Goal: Information Seeking & Learning: Find specific fact

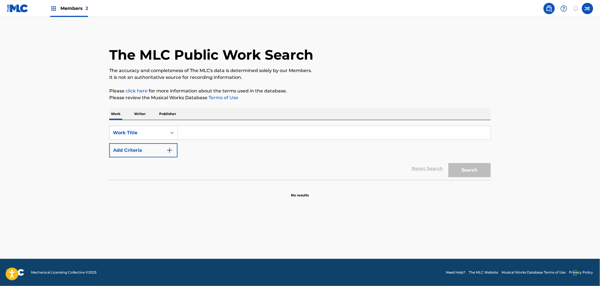
click at [166, 150] on button "Add Criteria" at bounding box center [143, 150] width 68 height 14
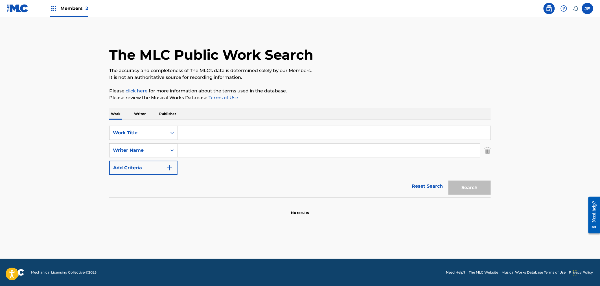
click at [192, 135] on input "Search Form" at bounding box center [333, 133] width 313 height 14
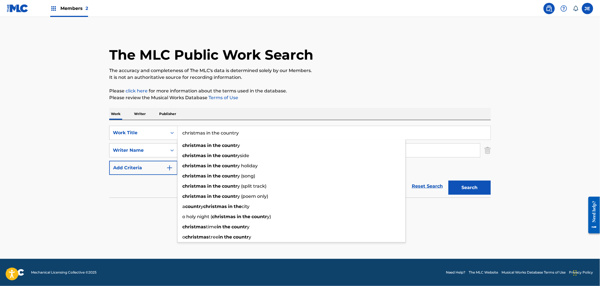
type input "christmas in the country"
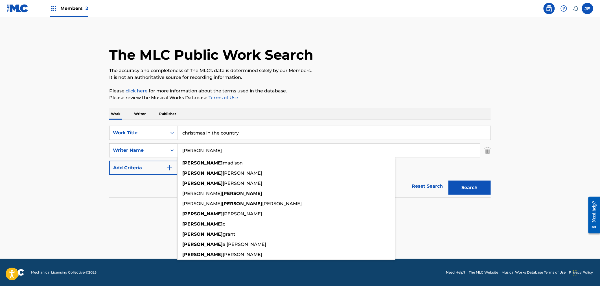
type input "[PERSON_NAME]"
click at [477, 183] on button "Search" at bounding box center [469, 187] width 42 height 14
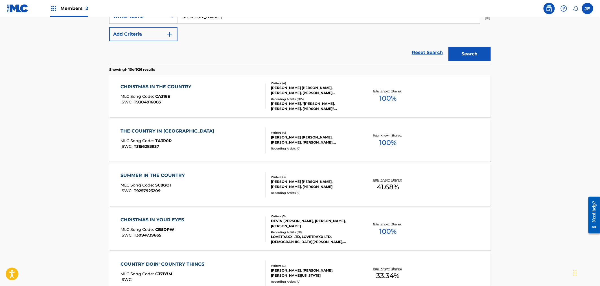
scroll to position [157, 0]
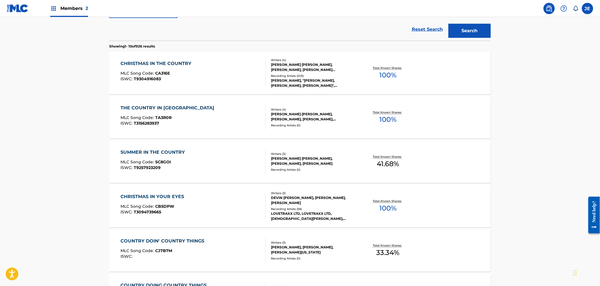
click at [234, 74] on div "CHRISTMAS IN THE COUNTRY MLC Song Code : CA316E ISWC : T9304916083" at bounding box center [193, 72] width 145 height 25
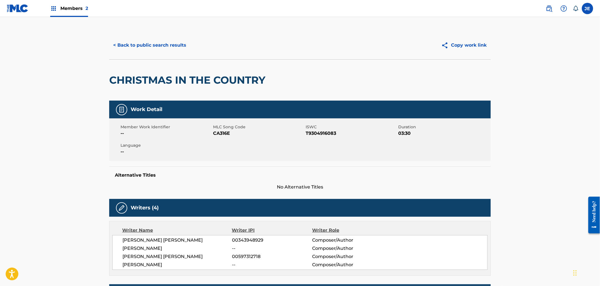
click at [130, 45] on button "< Back to public search results" at bounding box center [149, 45] width 81 height 14
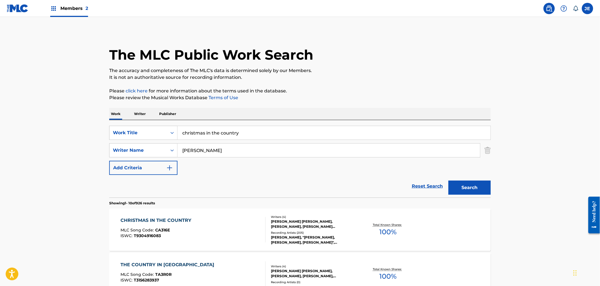
drag, startPoint x: 269, startPoint y: 130, endPoint x: 105, endPoint y: 111, distance: 165.0
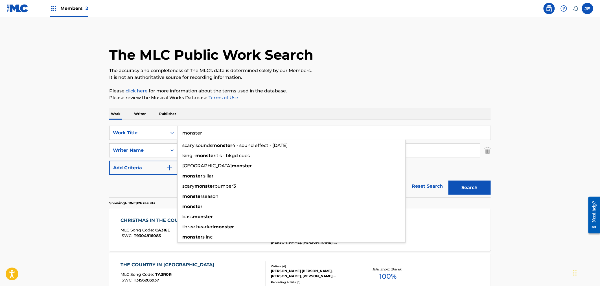
type input "monster"
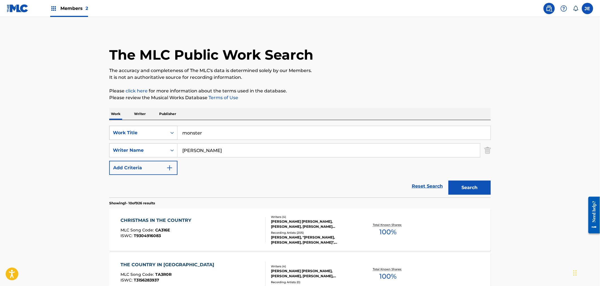
drag, startPoint x: 65, startPoint y: 113, endPoint x: 141, endPoint y: 131, distance: 78.6
drag, startPoint x: 197, startPoint y: 150, endPoint x: 107, endPoint y: 144, distance: 90.5
click at [110, 144] on div "SearchWithCriteriac04437ae-ed91-4cec-80a8-8ad40296a743 Writer Name [PERSON_NAME]" at bounding box center [299, 150] width 381 height 14
type input "n"
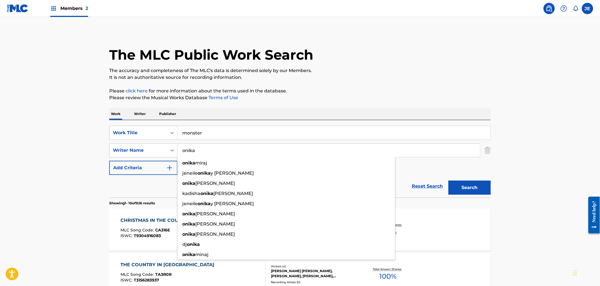
type input "onika"
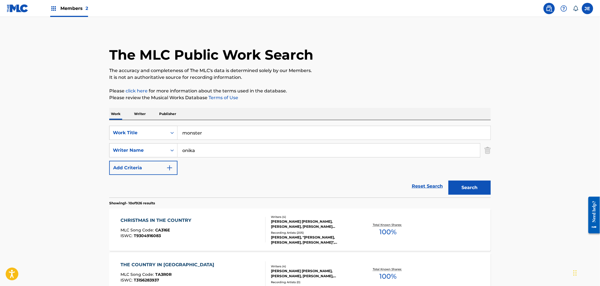
click at [474, 184] on button "Search" at bounding box center [469, 187] width 42 height 14
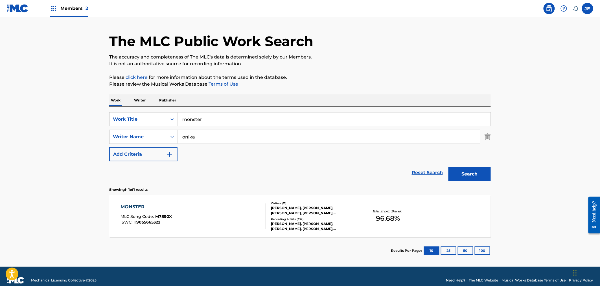
scroll to position [21, 0]
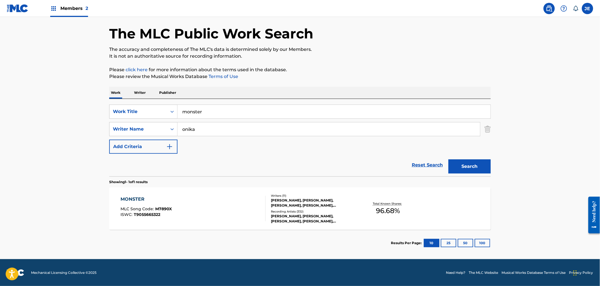
click at [235, 201] on div "MONSTER MLC Song Code : M7890X ISWC : T9055665322" at bounding box center [193, 208] width 145 height 25
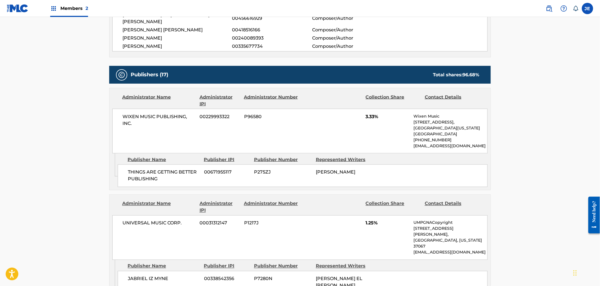
scroll to position [313, 0]
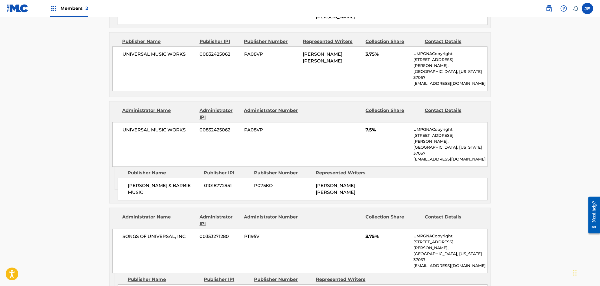
scroll to position [564, 0]
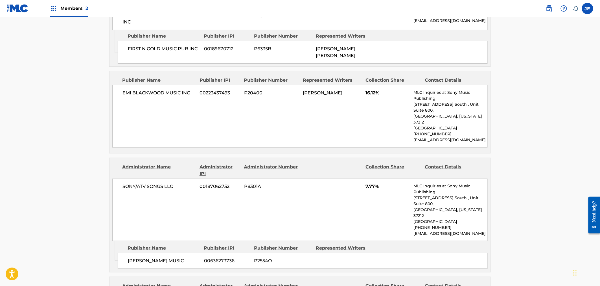
scroll to position [939, 0]
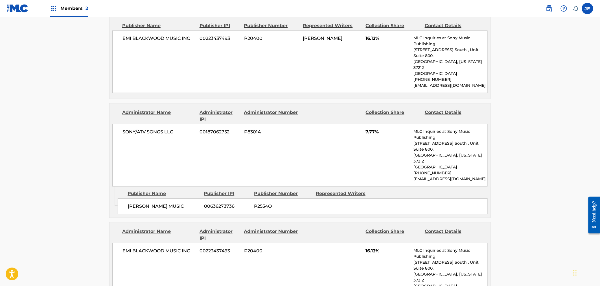
click at [74, 123] on main "< Back to public search results Copy work link MONSTER Work Detail Member Work …" at bounding box center [300, 237] width 600 height 2318
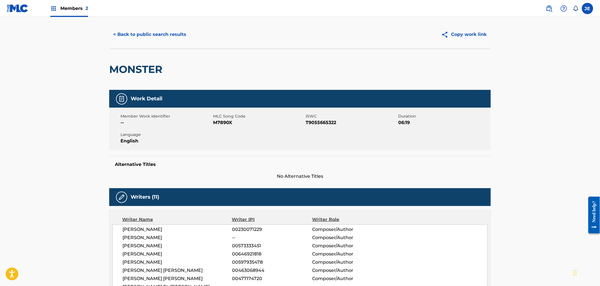
scroll to position [0, 0]
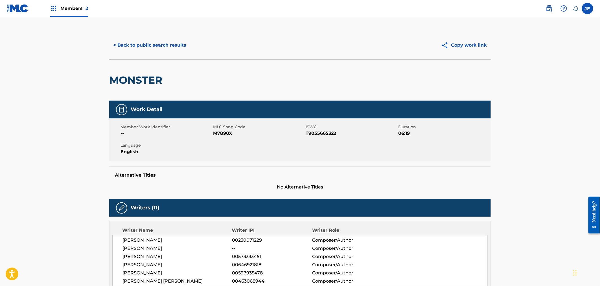
click at [228, 133] on span "M7890X" at bounding box center [258, 133] width 91 height 7
copy span "M7890X"
click at [66, 7] on span "Members 2" at bounding box center [74, 8] width 28 height 6
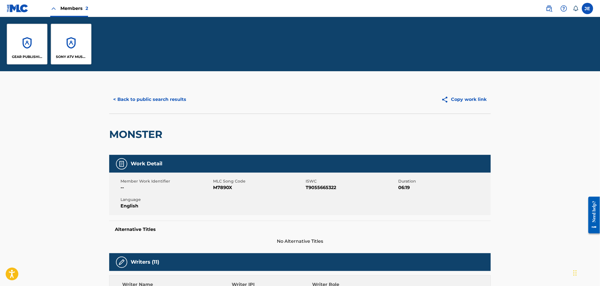
click at [92, 50] on div "GEAR PUBLISHING SONY ATV MUSIC PUB LLC" at bounding box center [49, 44] width 98 height 54
click at [82, 49] on div "SONY ATV MUSIC PUB LLC" at bounding box center [71, 44] width 41 height 41
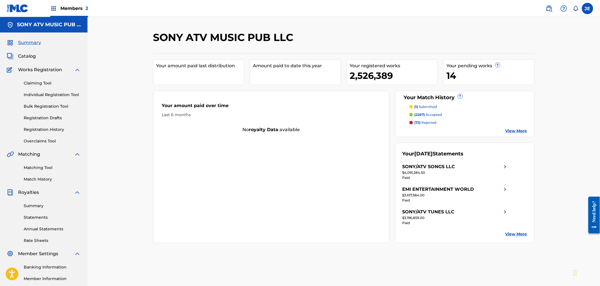
click at [31, 60] on div "Summary Catalog Works Registration Claiming Tool Individual Registration Tool B…" at bounding box center [43, 171] width 87 height 279
click at [30, 59] on span "Catalog" at bounding box center [27, 56] width 18 height 7
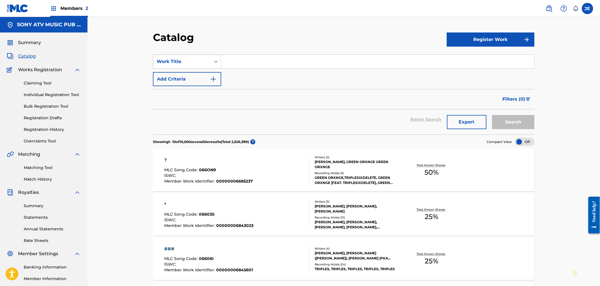
click at [181, 61] on div "Work Title" at bounding box center [182, 61] width 51 height 7
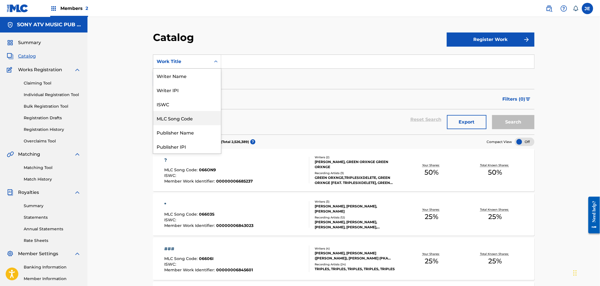
click at [191, 116] on div "MLC Song Code" at bounding box center [187, 118] width 68 height 14
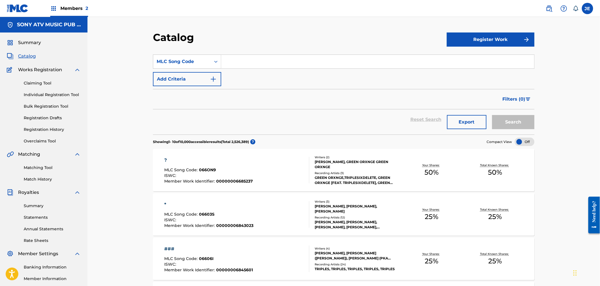
click at [248, 63] on input "Search Form" at bounding box center [377, 62] width 313 height 14
paste input "M7890X"
type input "M7890X"
click at [515, 123] on button "Search" at bounding box center [513, 122] width 42 height 14
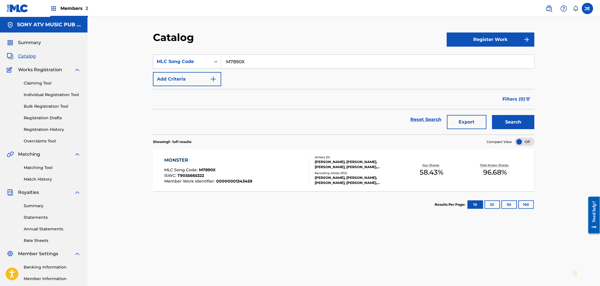
click at [209, 185] on div "MONSTER MLC Song Code : M7890X ISWC : T9055665322 Member Work Identifier : 0000…" at bounding box center [343, 170] width 381 height 42
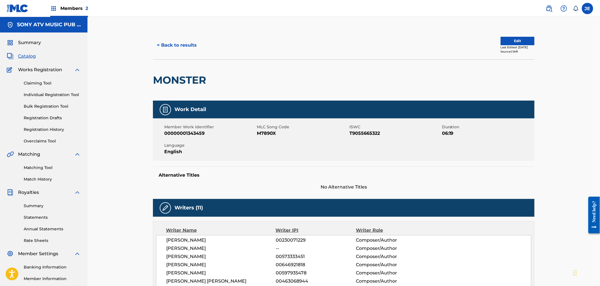
click at [172, 45] on button "< Back to results" at bounding box center [177, 45] width 48 height 14
